Goal: Transaction & Acquisition: Purchase product/service

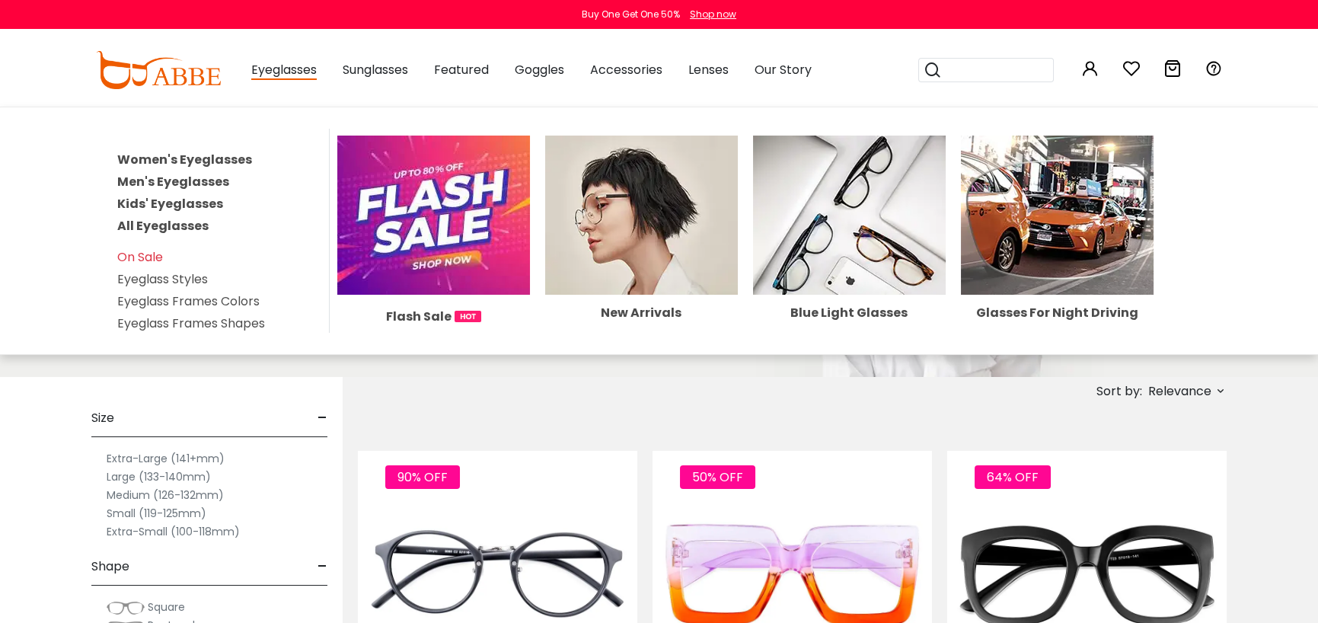
click at [304, 69] on span "Eyeglasses" at bounding box center [283, 70] width 65 height 19
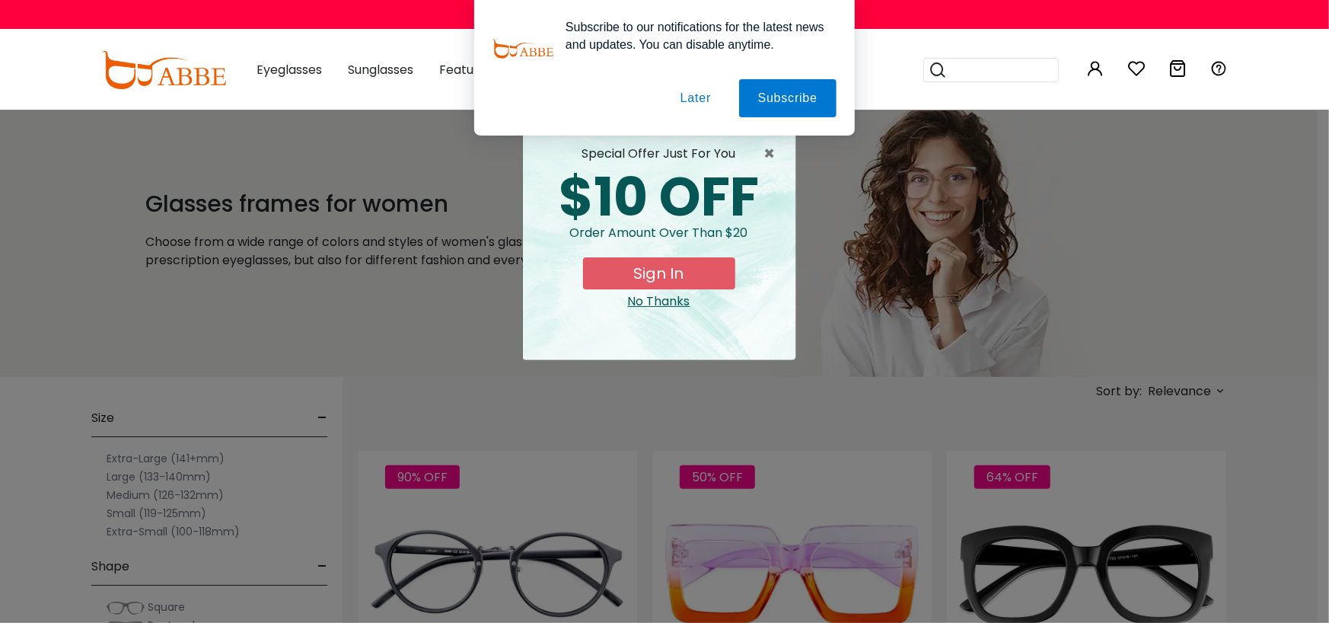
click at [683, 92] on button "Later" at bounding box center [696, 98] width 69 height 38
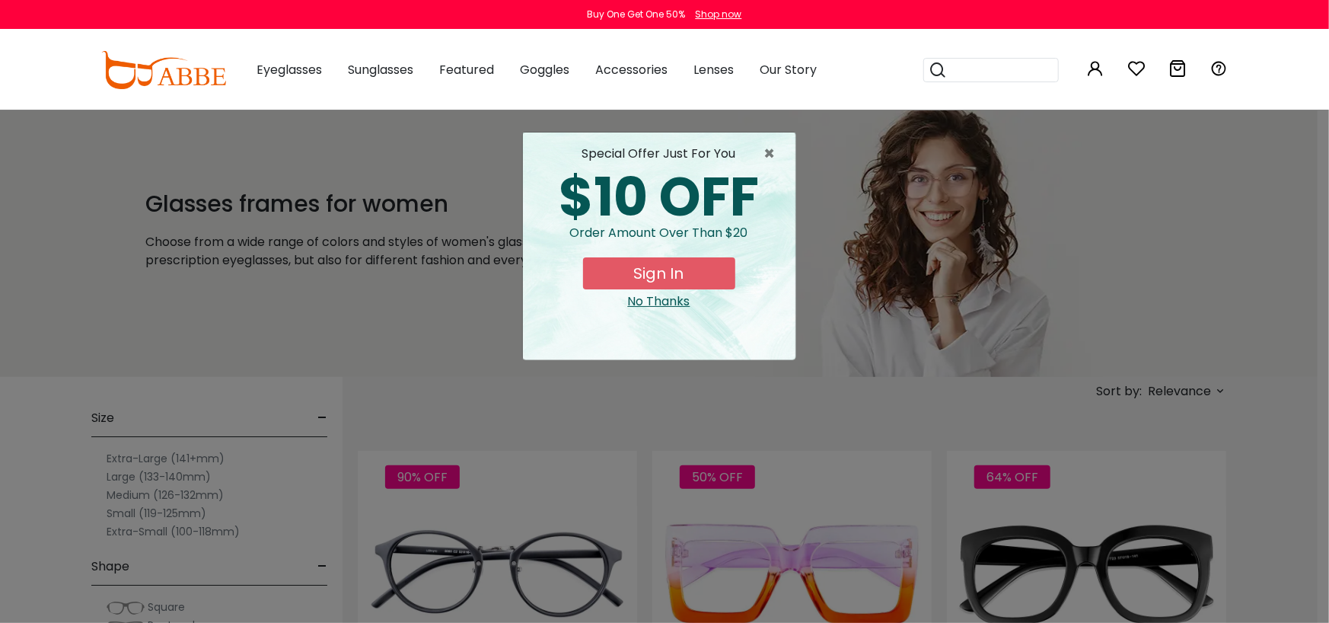
click at [616, 404] on div "× special offer just for you $10 OFF Order amount over than $20 Sign In No Than…" at bounding box center [664, 311] width 1329 height 623
click at [772, 145] on span "×" at bounding box center [773, 154] width 19 height 18
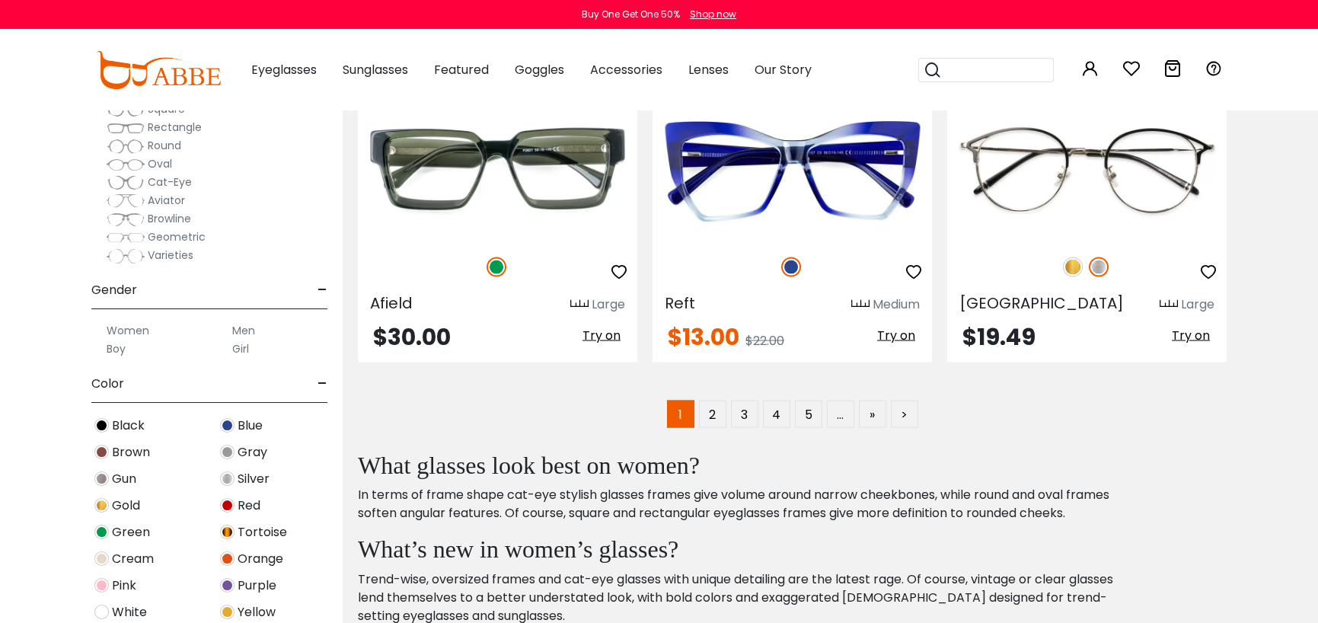
scroll to position [228, 0]
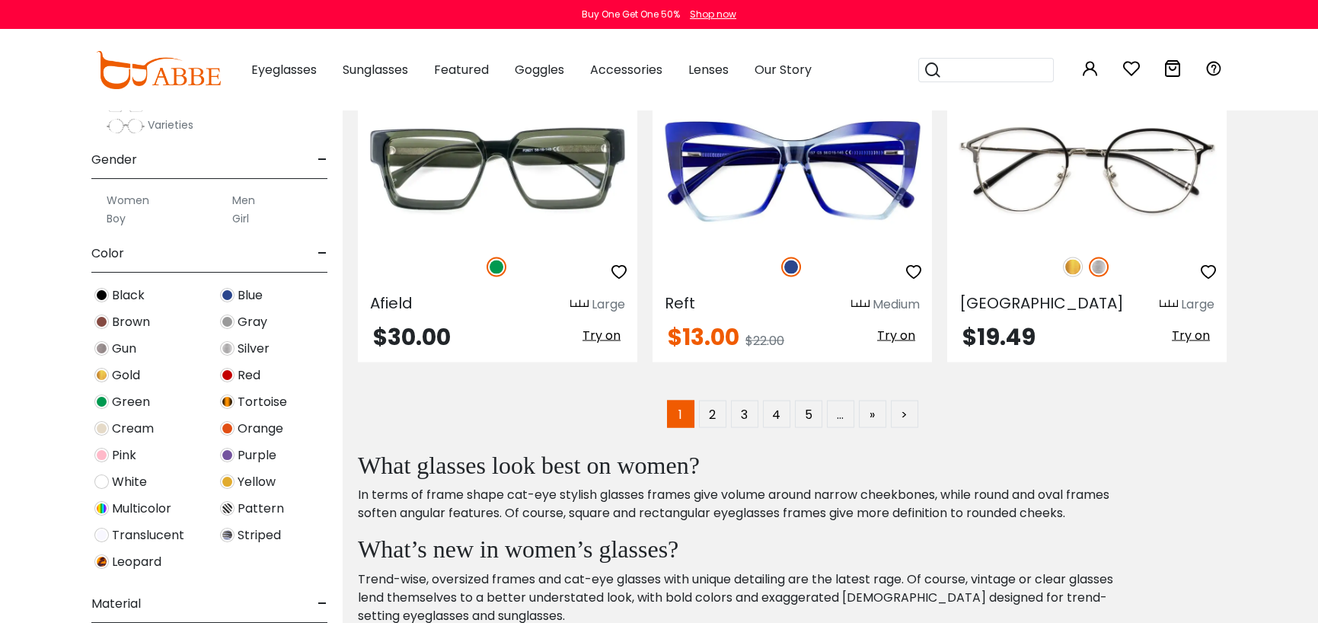
click at [126, 446] on span "Pink" at bounding box center [124, 455] width 24 height 18
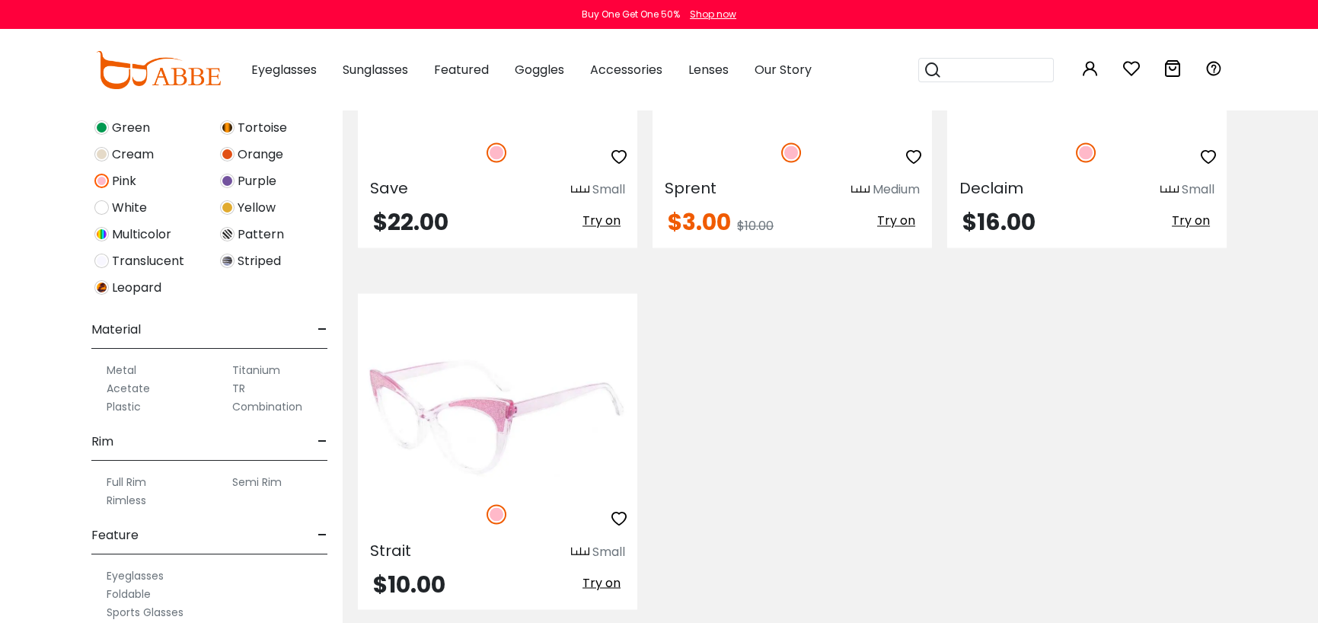
scroll to position [6471, 0]
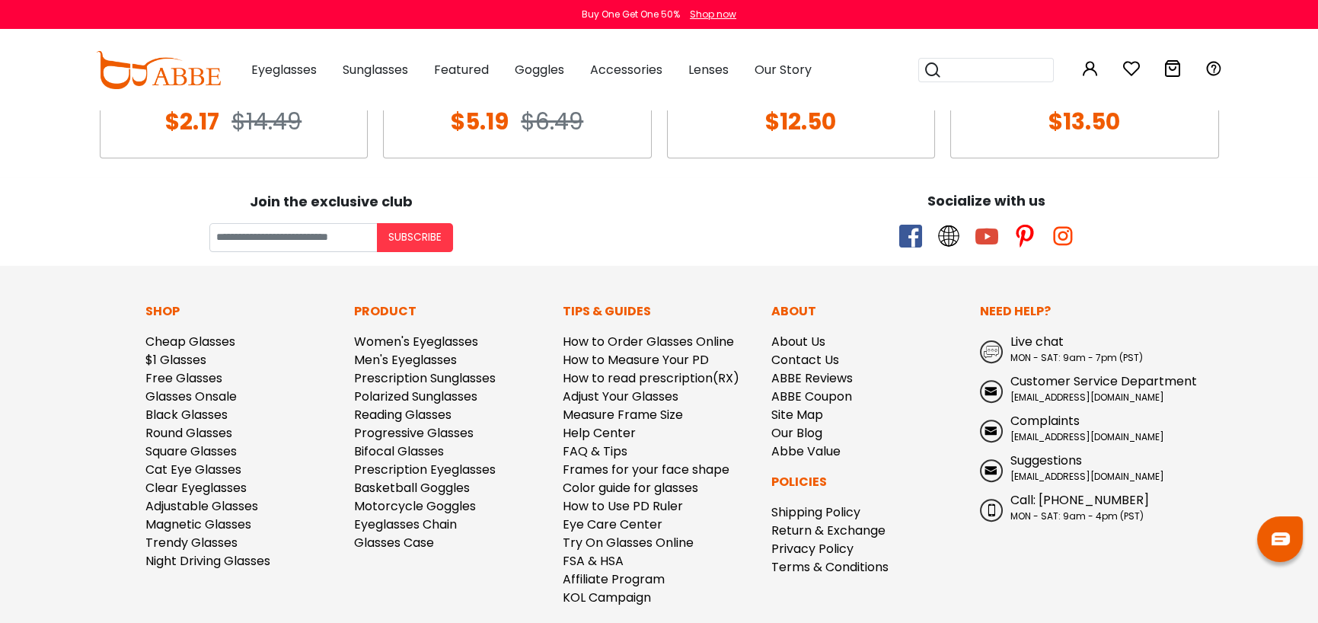
scroll to position [1073, 0]
